Goal: Book appointment/travel/reservation

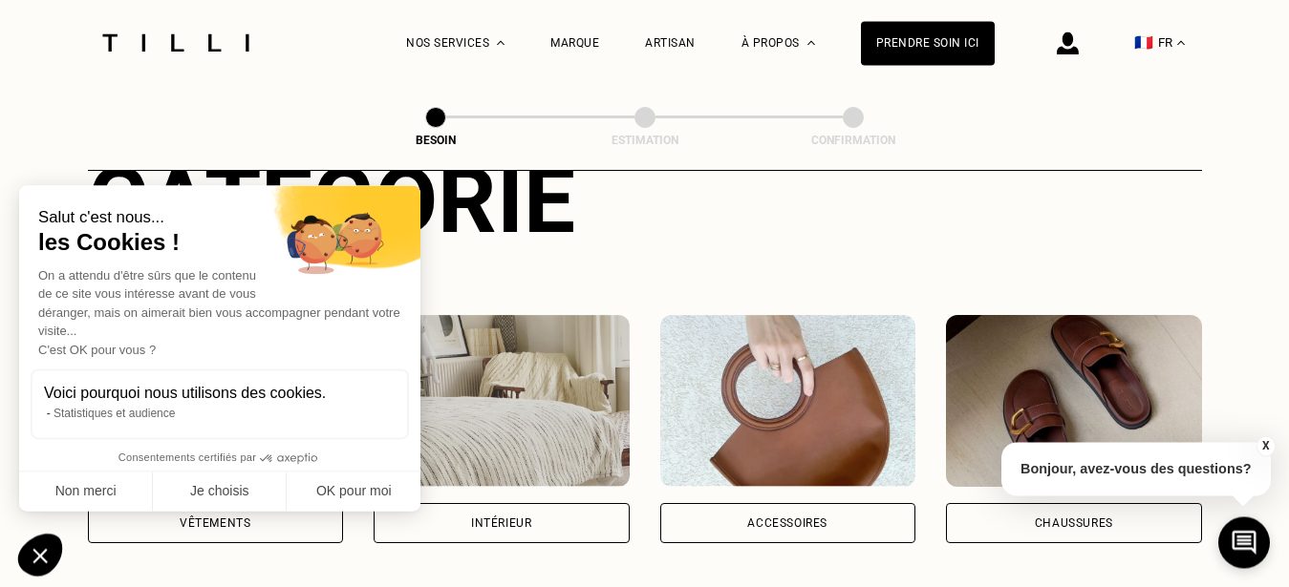
scroll to position [292, 0]
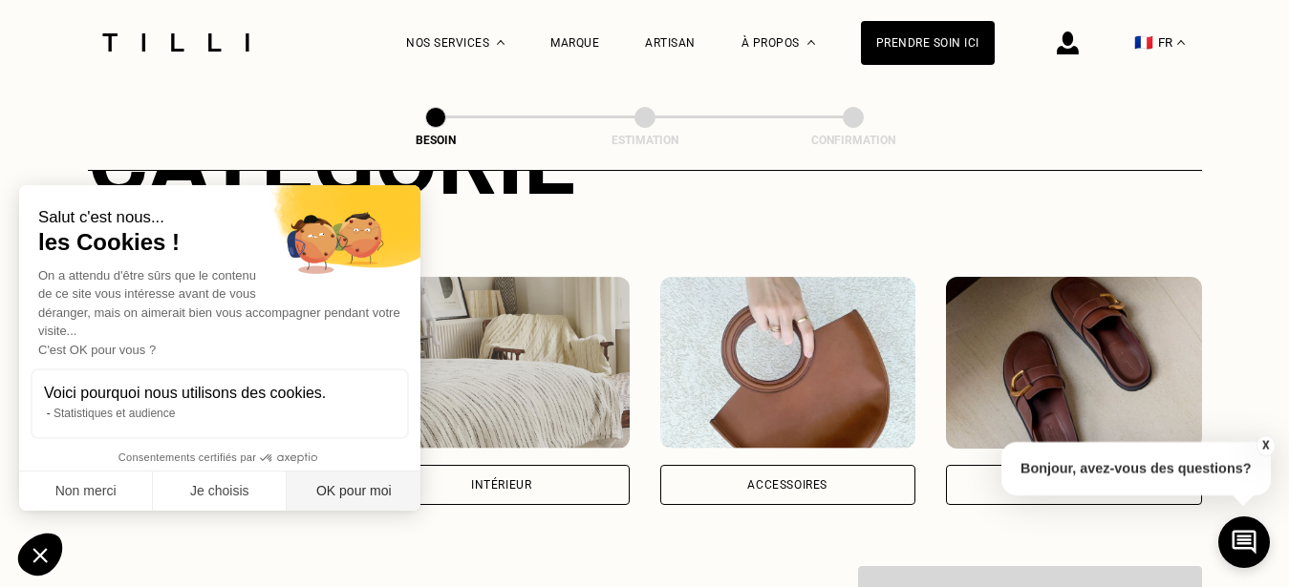
click at [379, 485] on button "OK pour moi" at bounding box center [354, 492] width 134 height 40
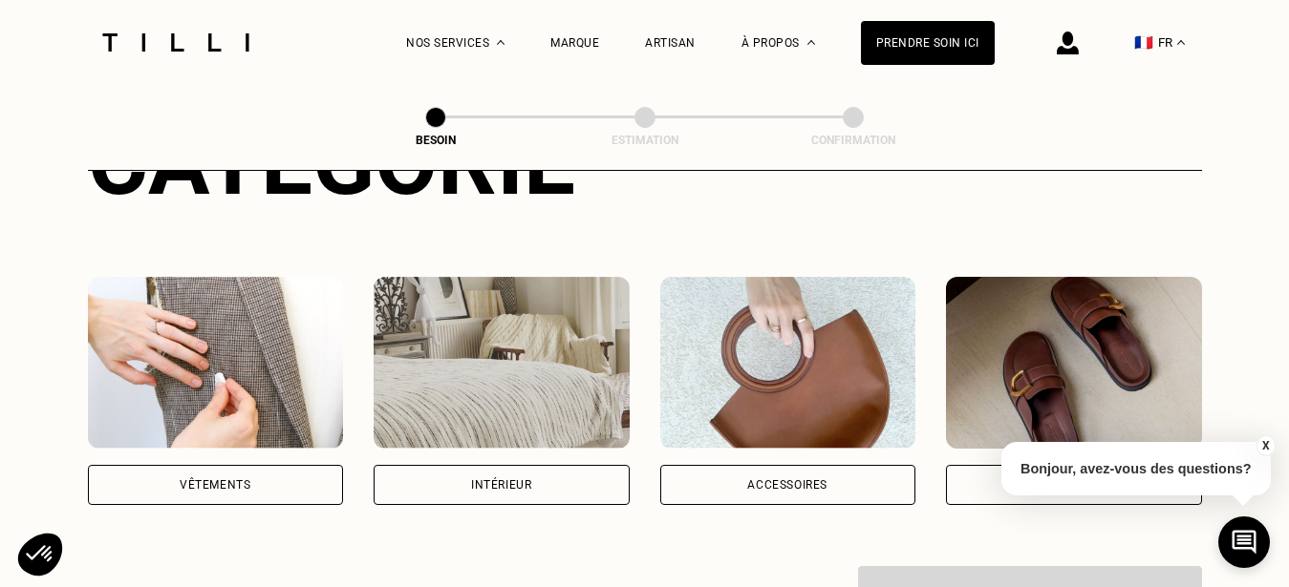
scroll to position [390, 0]
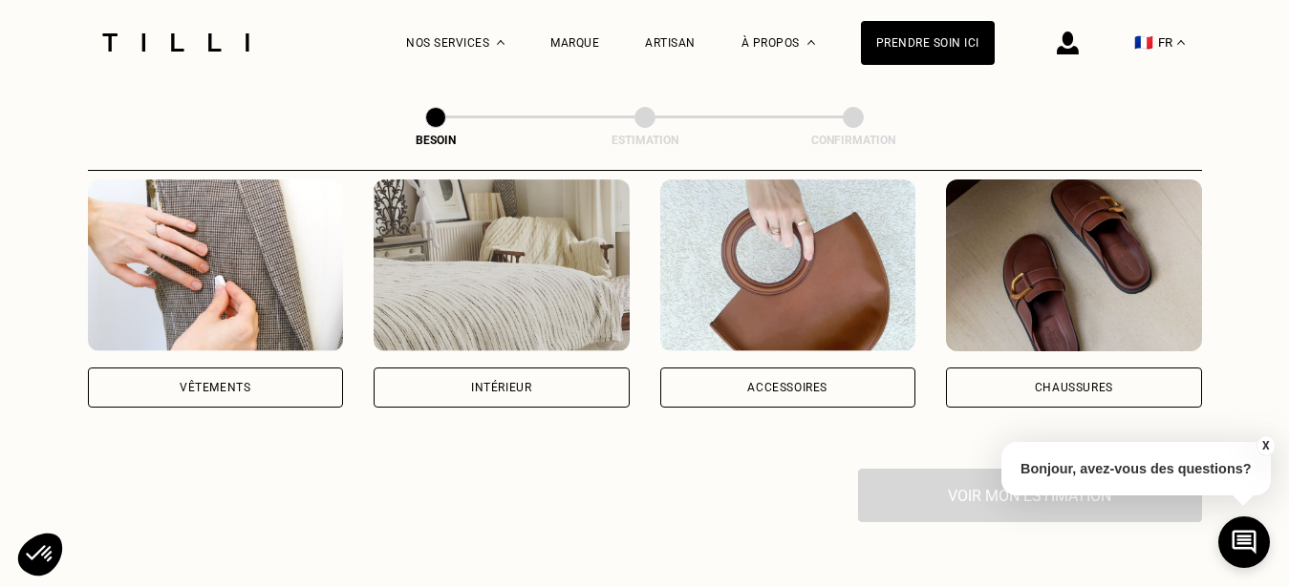
click at [215, 382] on div "Vêtements" at bounding box center [215, 387] width 71 height 11
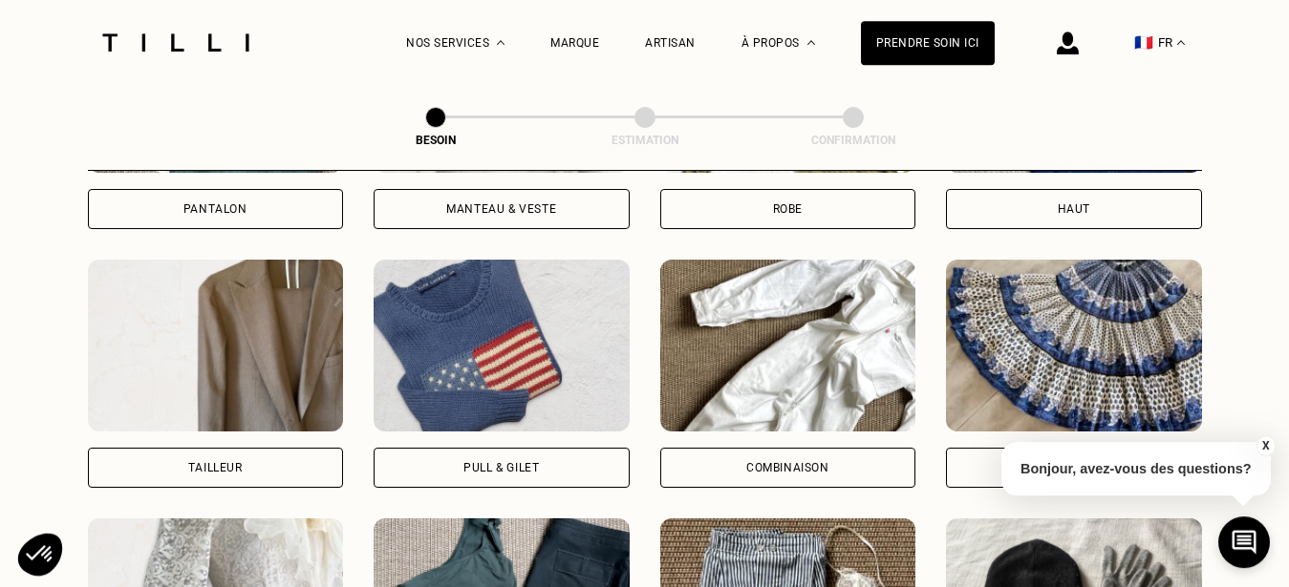
scroll to position [1112, 0]
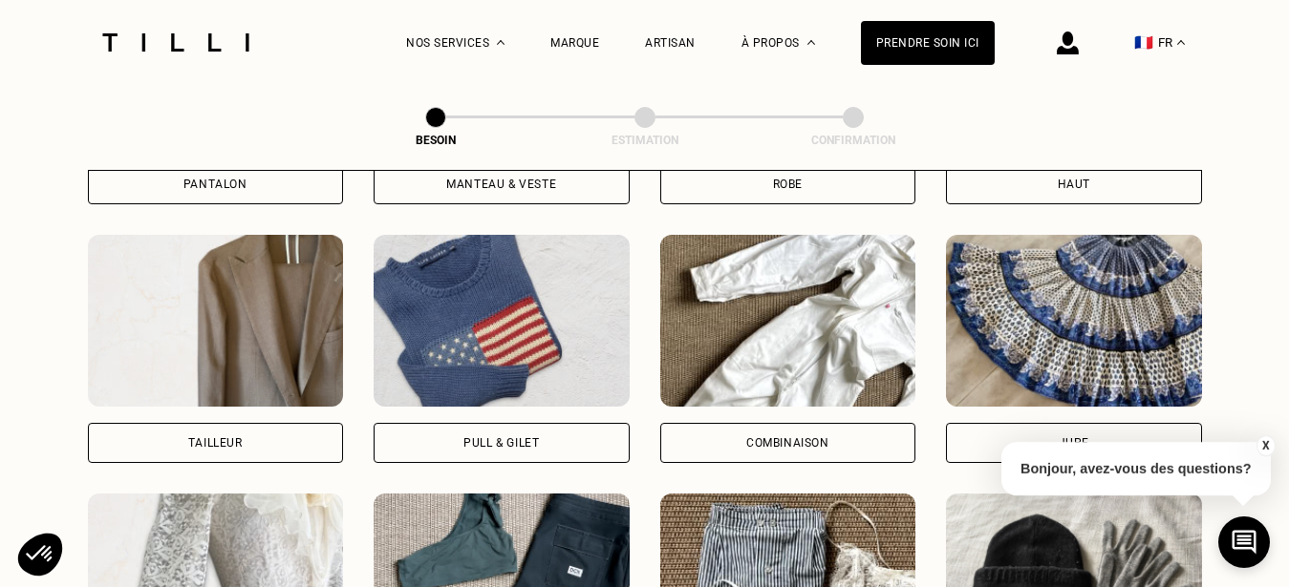
click at [773, 423] on div "Combinaison" at bounding box center [788, 443] width 256 height 40
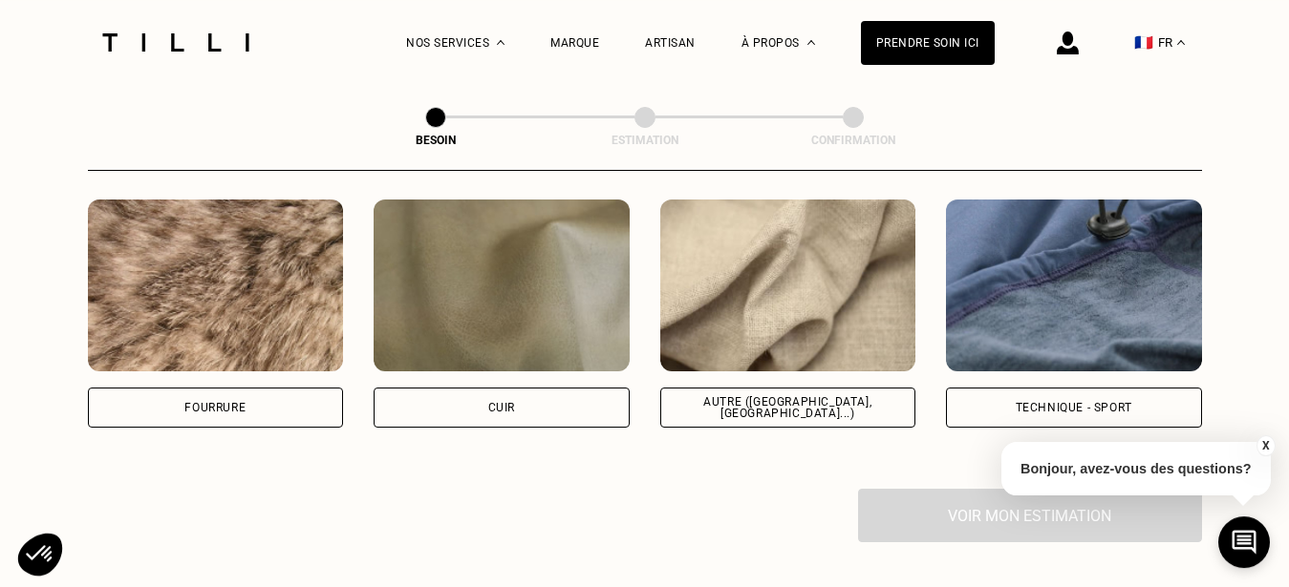
scroll to position [2346, 0]
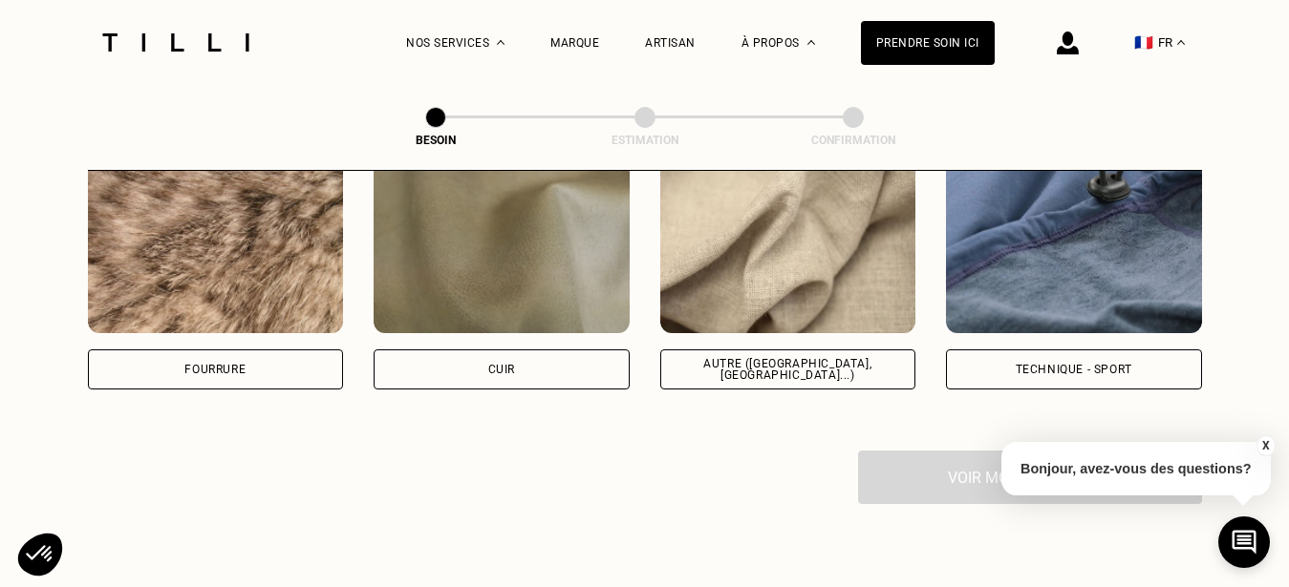
click at [726, 359] on div "Autre ([GEOGRAPHIC_DATA], [GEOGRAPHIC_DATA]...)" at bounding box center [788, 369] width 224 height 23
select select "FR"
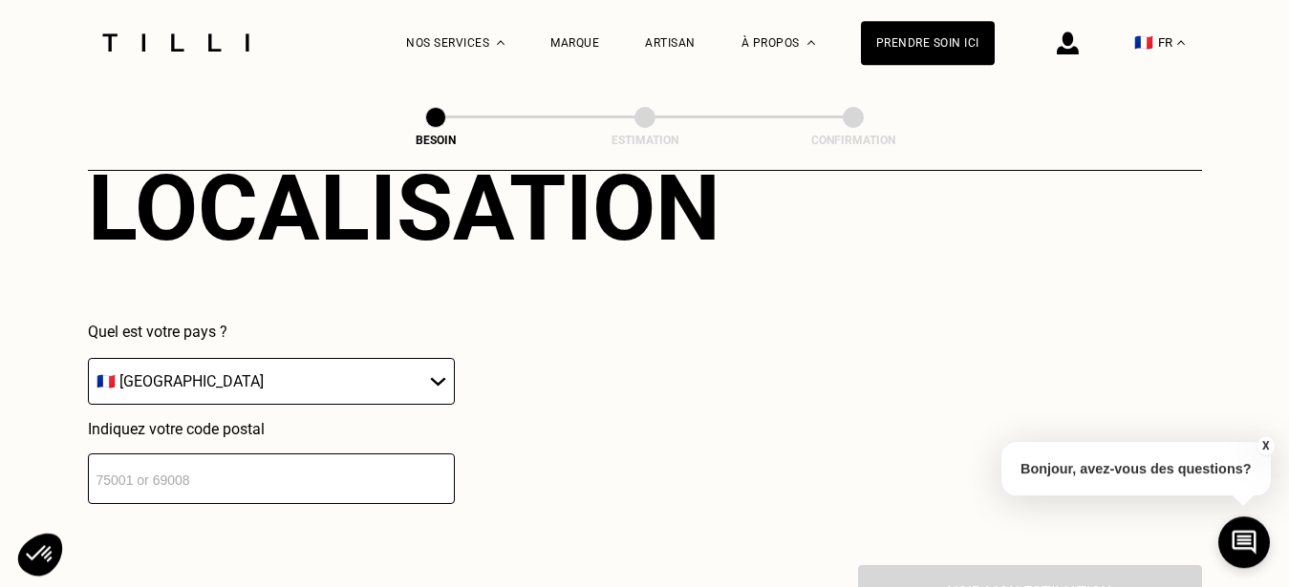
scroll to position [2764, 0]
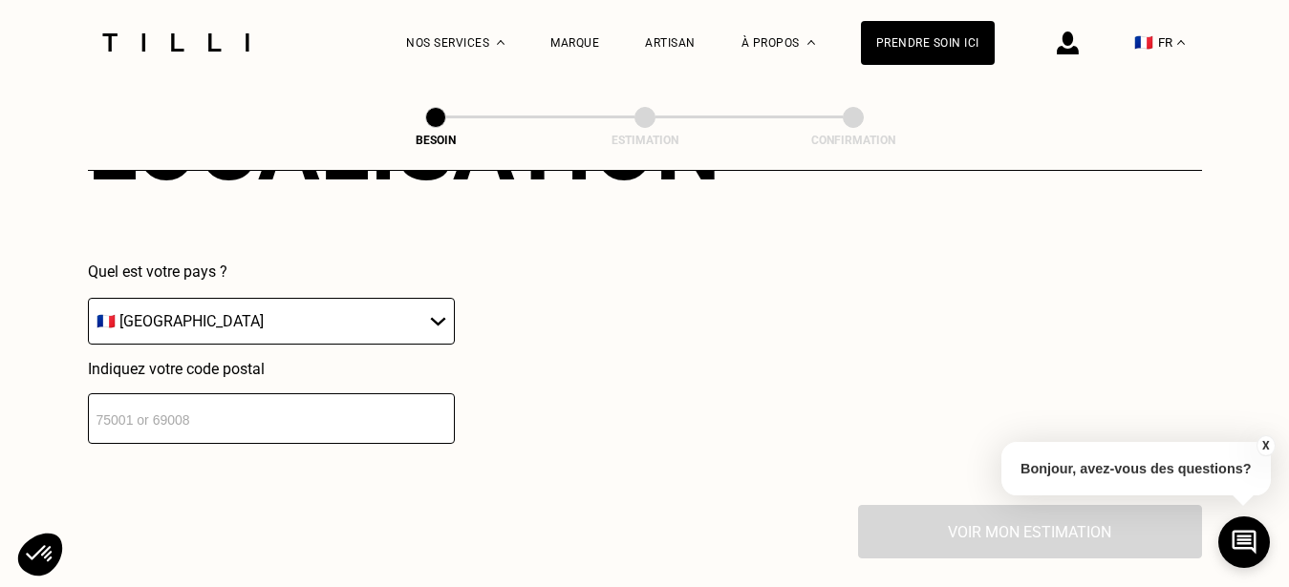
click at [372, 416] on input "number" at bounding box center [271, 419] width 367 height 51
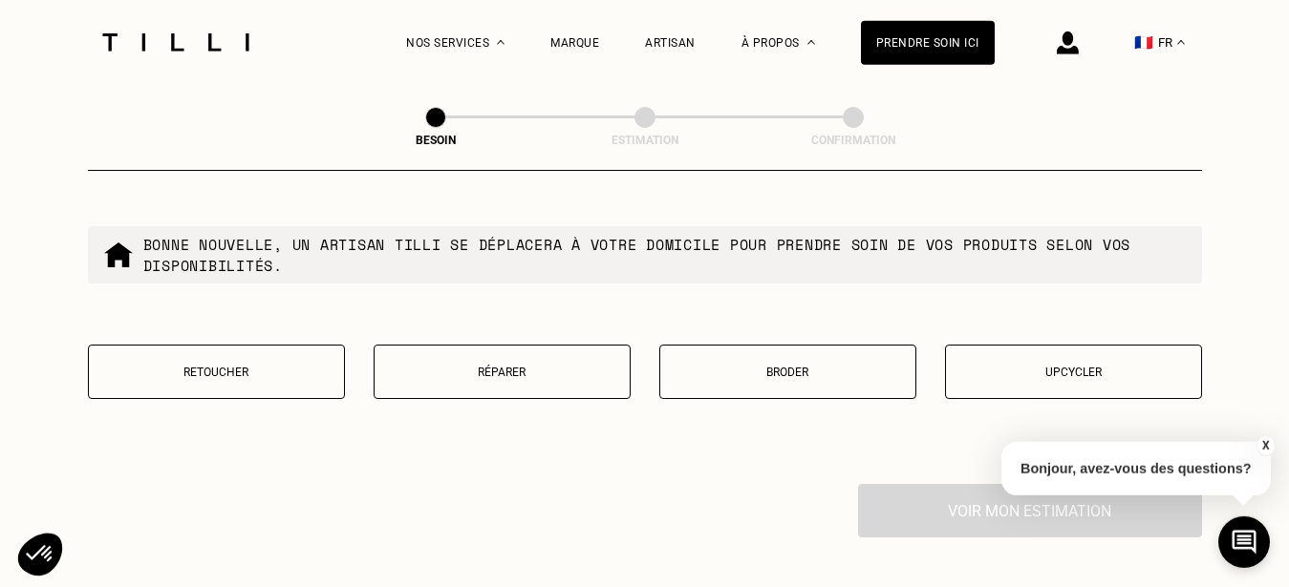
scroll to position [3337, 0]
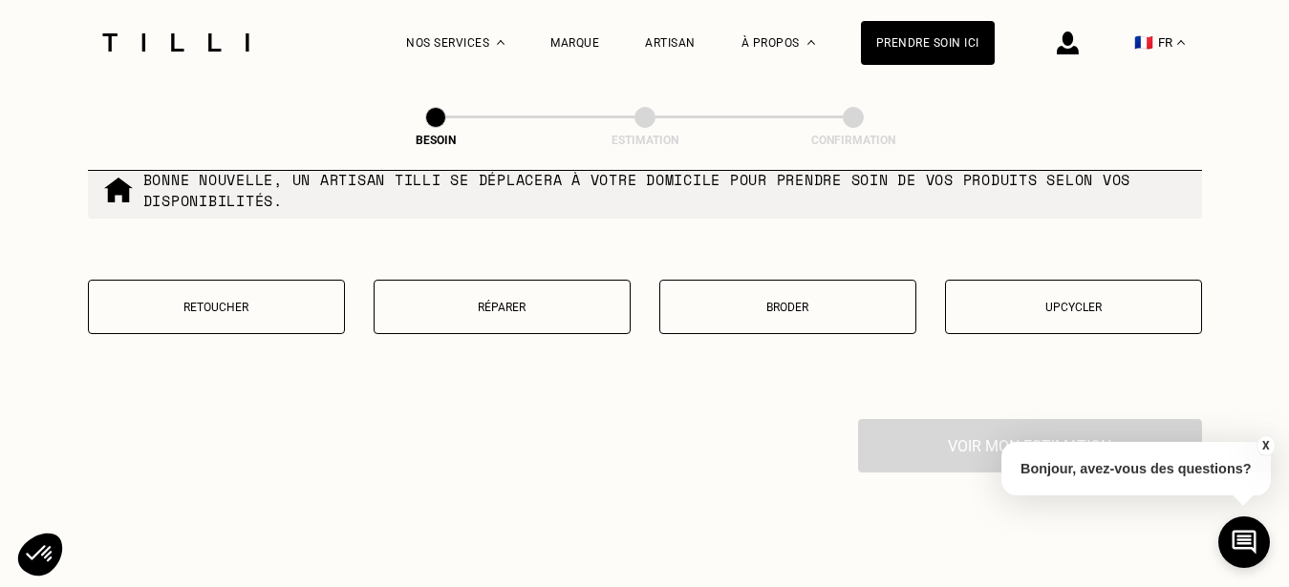
type input "75004"
click at [208, 301] on p "Retoucher" at bounding box center [216, 307] width 236 height 13
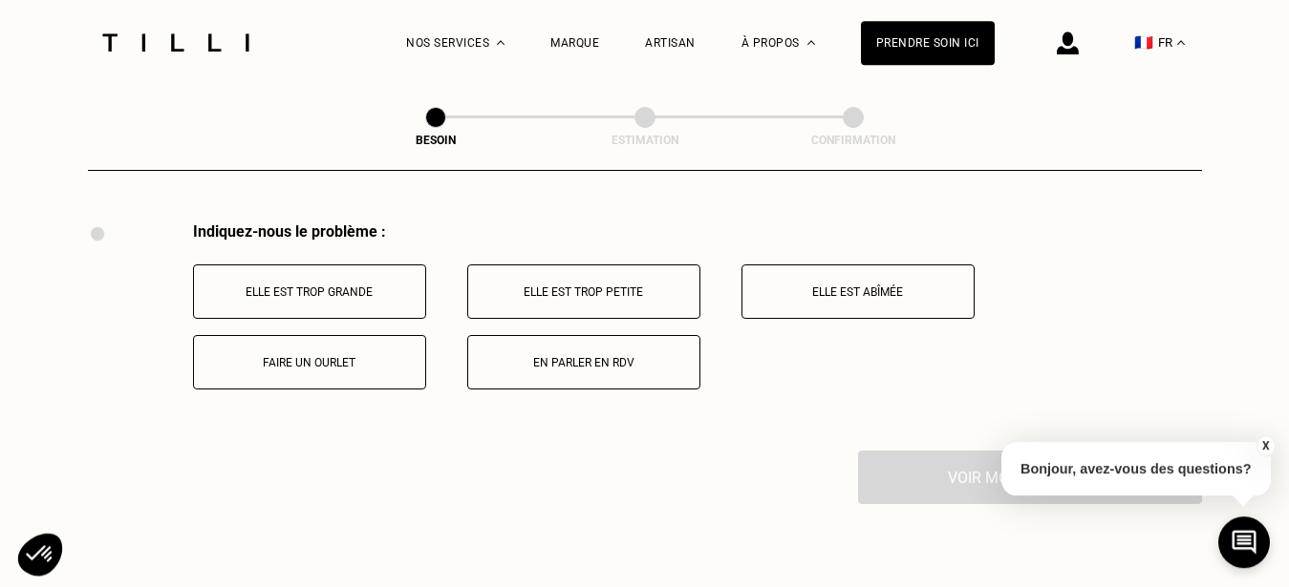
scroll to position [3534, 0]
click at [348, 362] on button "Faire un ourlet" at bounding box center [309, 361] width 233 height 54
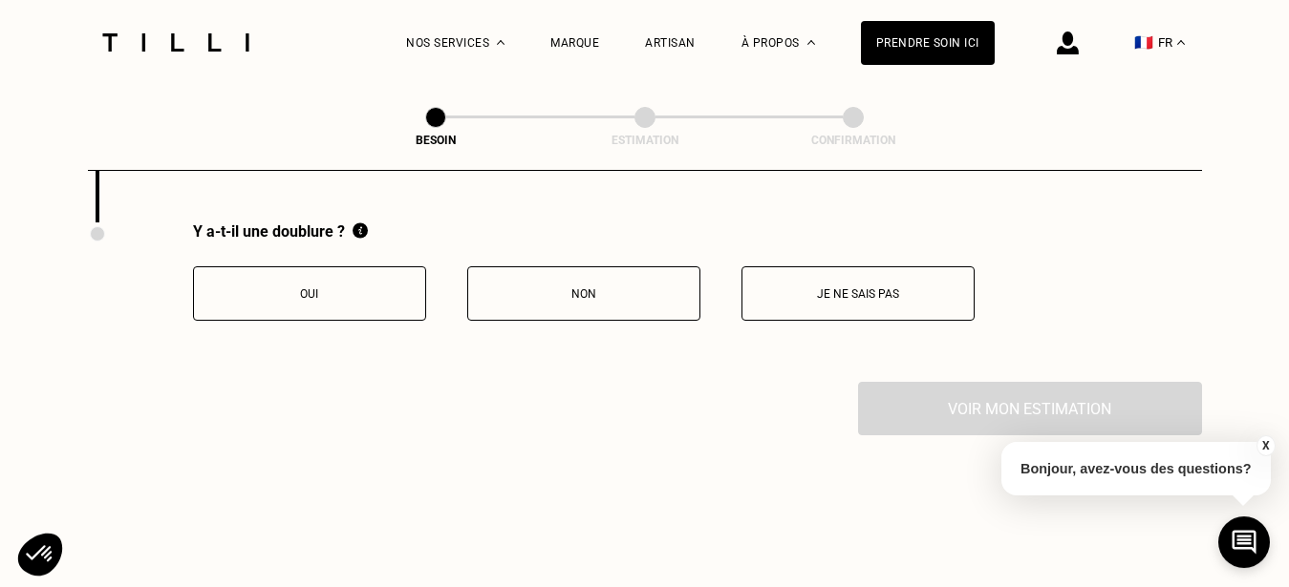
scroll to position [3763, 0]
click at [609, 287] on p "Non" at bounding box center [584, 293] width 212 height 13
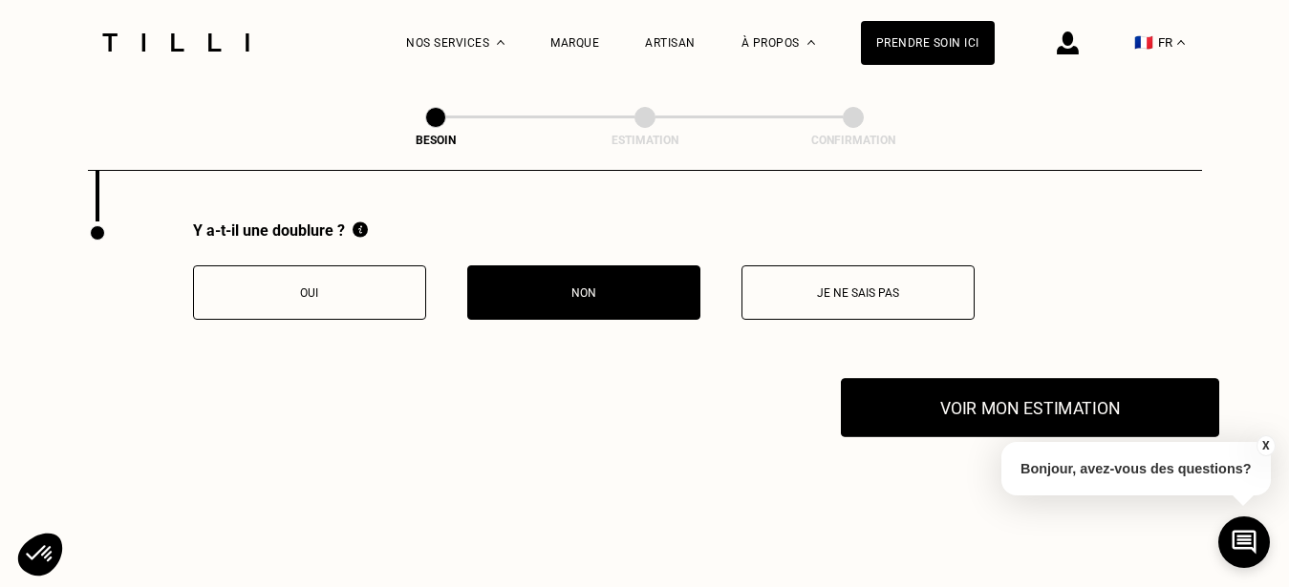
click at [942, 398] on button "Voir mon estimation" at bounding box center [1030, 407] width 378 height 59
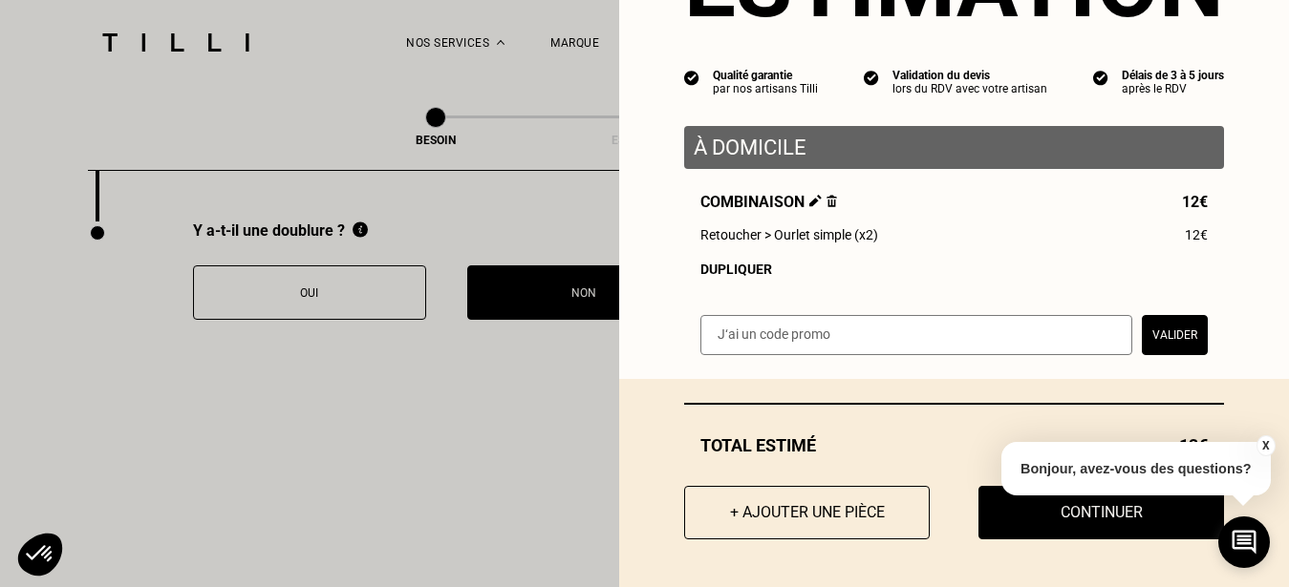
scroll to position [138, 0]
click at [1051, 519] on button "Continuer" at bounding box center [1101, 512] width 270 height 59
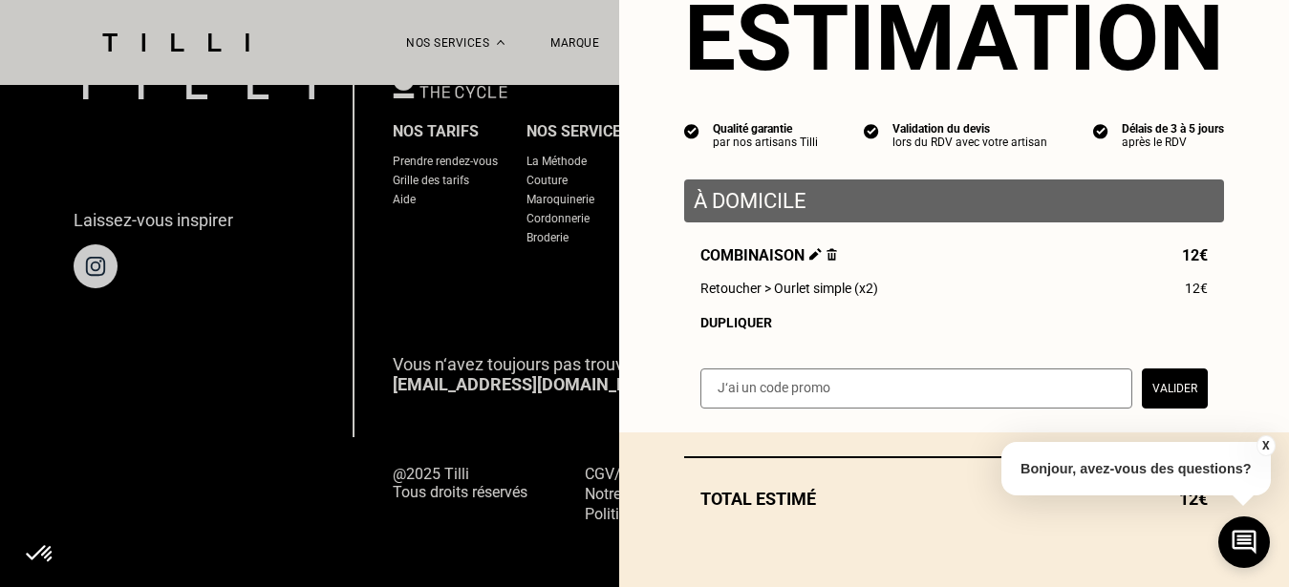
scroll to position [84, 0]
select select "FR"
